Goal: Browse casually

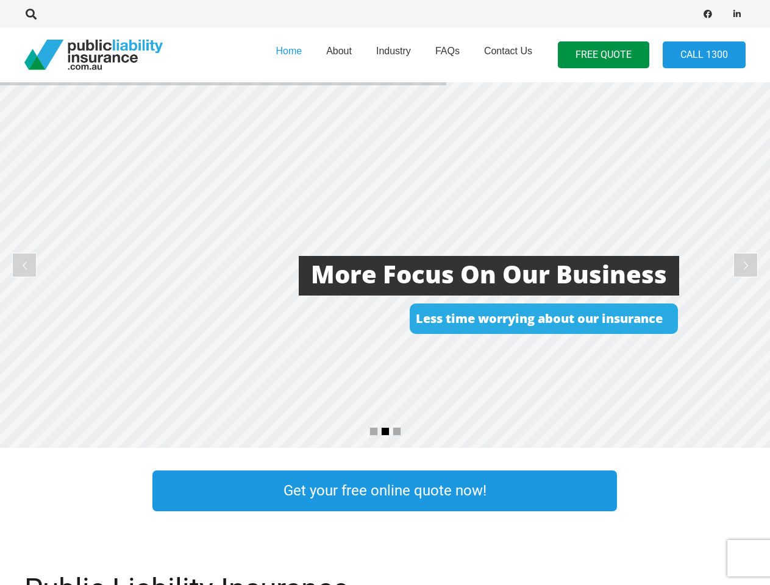
click at [385, 292] on rs-layer at bounding box center [385, 265] width 770 height 366
click at [31, 14] on icon "Search" at bounding box center [31, 14] width 11 height 11
click at [52, 14] on div at bounding box center [218, 14] width 389 height 38
click at [385, 265] on rs-layer at bounding box center [385, 265] width 770 height 366
click at [24, 265] on rs-arrow at bounding box center [24, 265] width 24 height 24
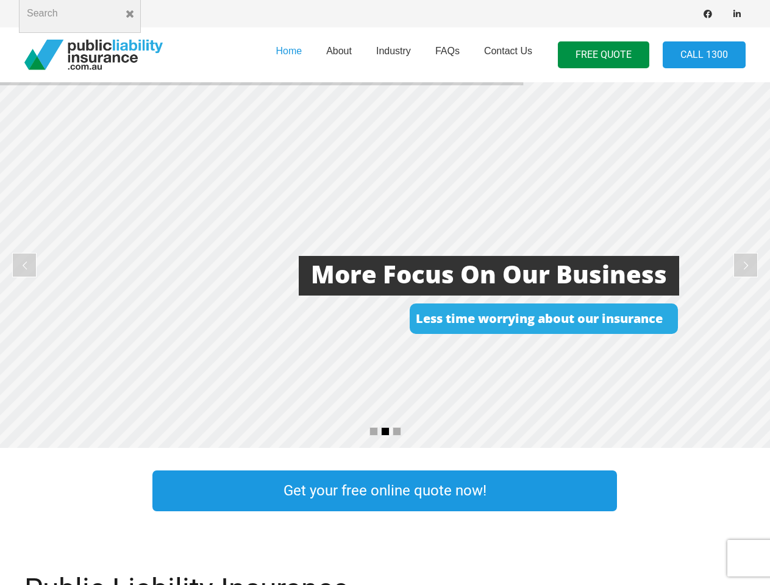
click at [745, 265] on rs-arrow at bounding box center [745, 265] width 24 height 24
click at [374, 431] on rs-bullet at bounding box center [373, 431] width 9 height 9
click at [385, 431] on rs-bullet at bounding box center [385, 431] width 9 height 9
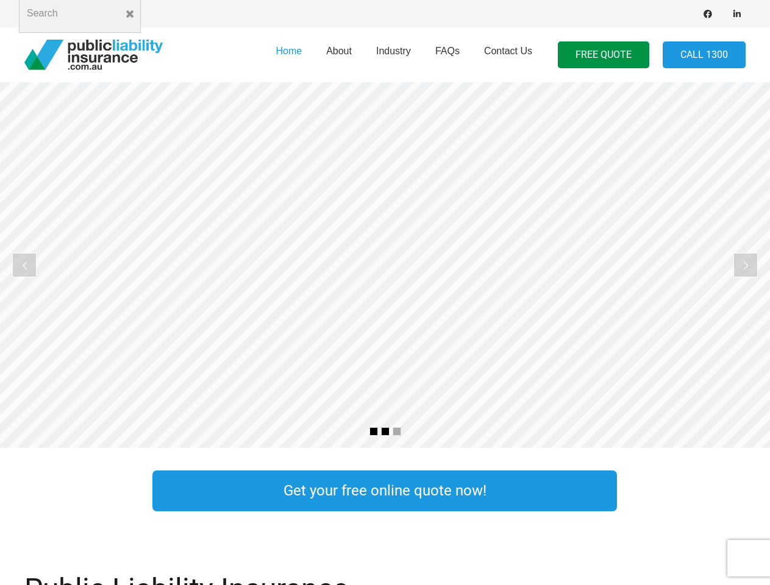
click at [397, 431] on rs-bullet at bounding box center [396, 431] width 9 height 9
click at [385, 265] on rs-slide "Public Liability Insurance Tailored to your occupation" at bounding box center [385, 265] width 770 height 366
